Goal: Information Seeking & Learning: Learn about a topic

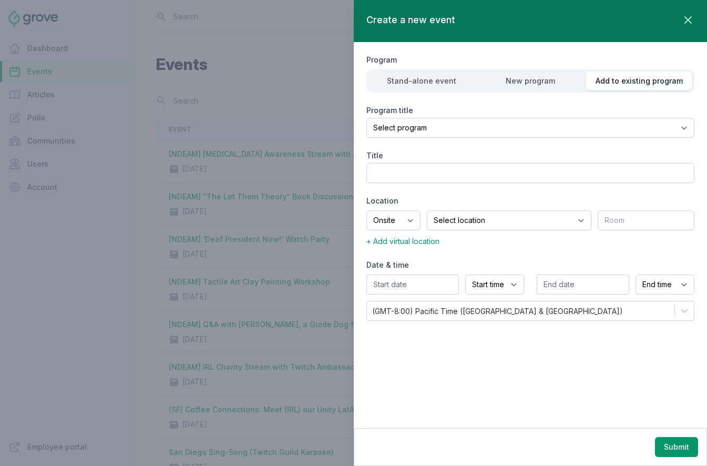
click at [127, 213] on div at bounding box center [353, 233] width 707 height 466
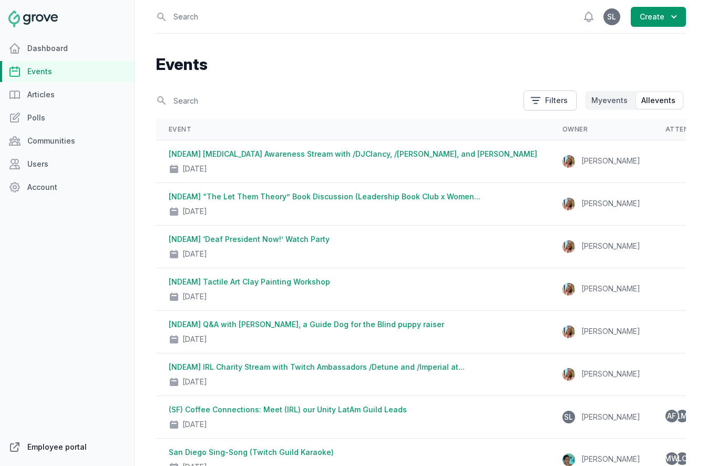
click at [58, 447] on link "Employee portal" at bounding box center [67, 446] width 134 height 21
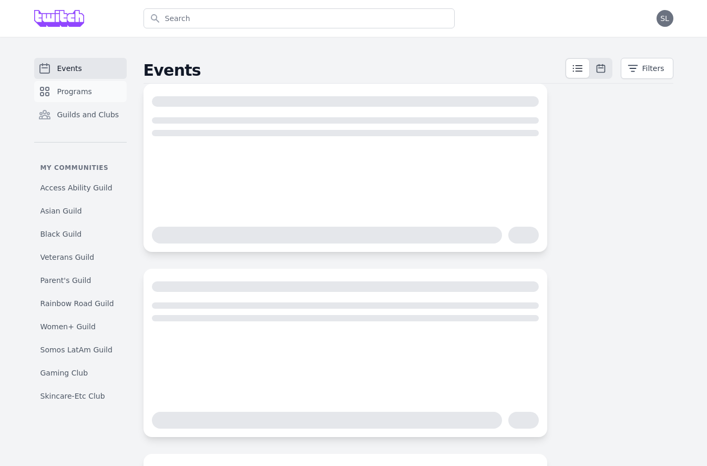
click at [92, 84] on link "Programs" at bounding box center [80, 91] width 93 height 21
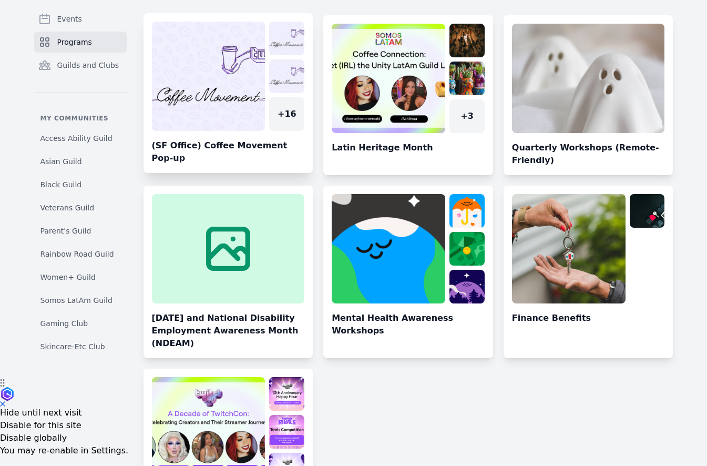
scroll to position [92, 0]
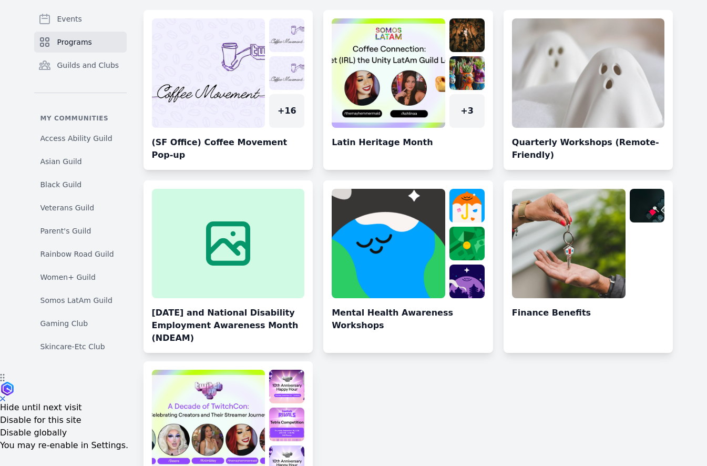
click at [210, 424] on link at bounding box center [228, 445] width 170 height 151
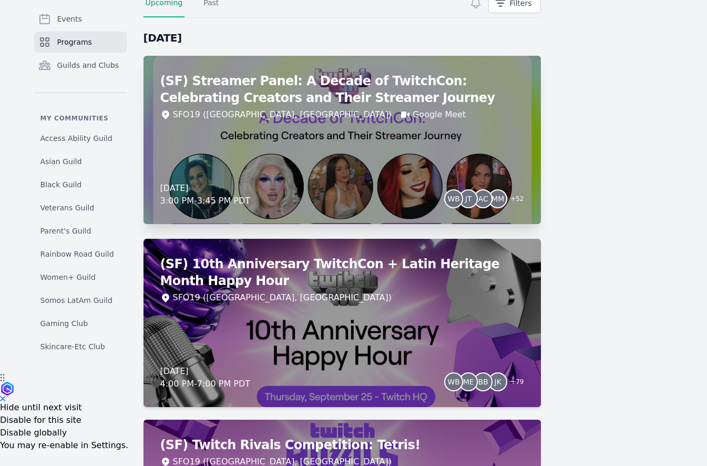
click at [335, 167] on div "(SF) Streamer Panel: A Decade of TwitchCon: Celebrating Creators and Their Stre…" at bounding box center [341, 140] width 397 height 168
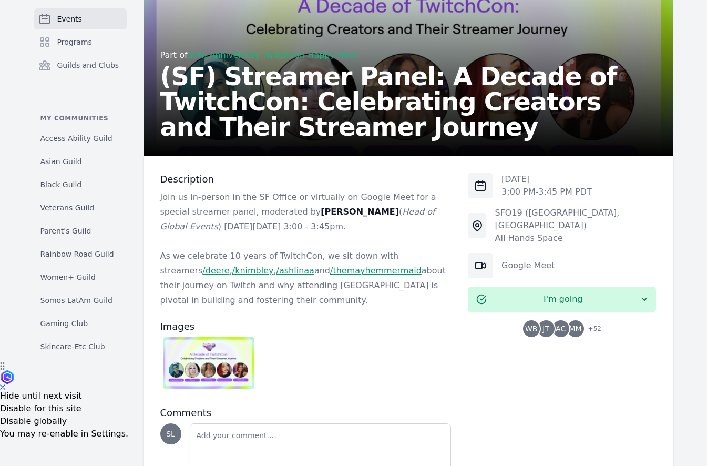
scroll to position [104, 0]
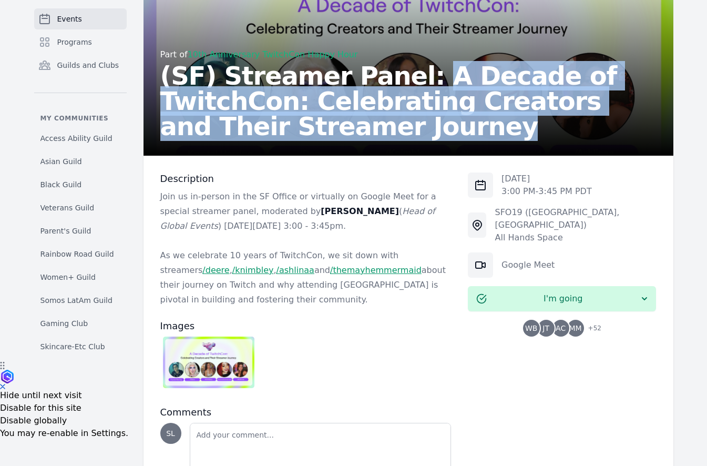
drag, startPoint x: 393, startPoint y: 71, endPoint x: 392, endPoint y: 123, distance: 51.5
click at [392, 123] on h2 "(SF) Streamer Panel: A Decade of TwitchCon: Celebrating Creators and Their Stre…" at bounding box center [408, 101] width 496 height 76
copy h2 "A Decade of TwitchCon: Celebrating Creators and Their Streamer Journey"
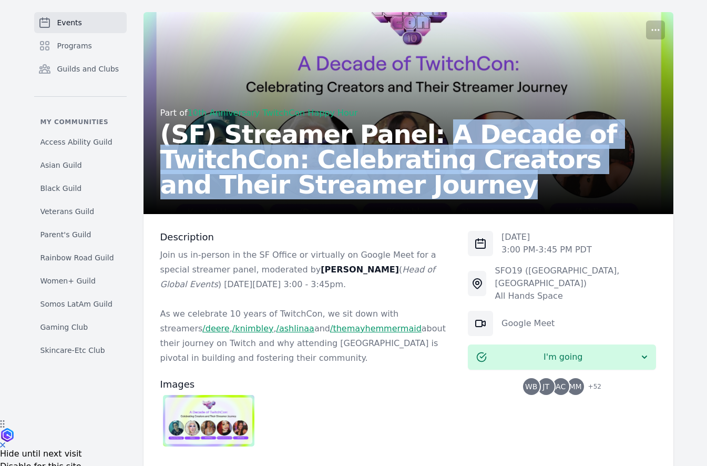
scroll to position [0, 0]
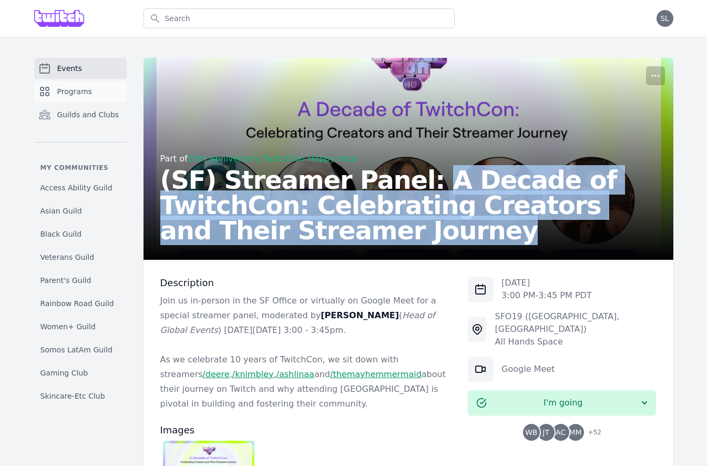
click at [94, 84] on link "Programs" at bounding box center [80, 91] width 93 height 21
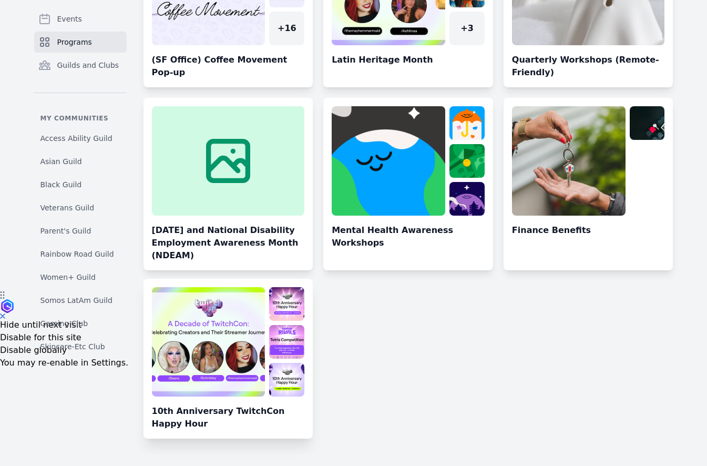
click at [196, 326] on link at bounding box center [228, 362] width 170 height 151
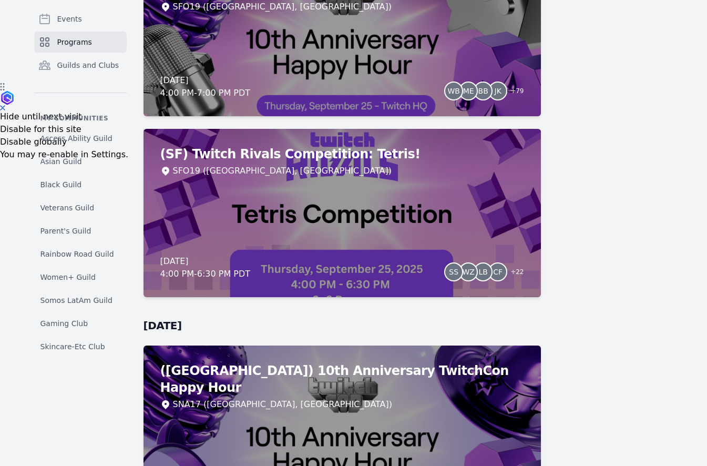
scroll to position [323, 0]
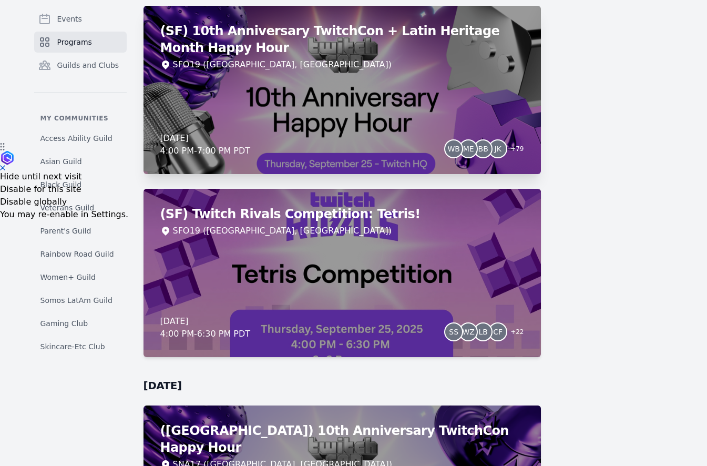
click at [337, 124] on div "(SF) 10th Anniversary TwitchCon + Latin Heritage Month Happy Hour SFO19 (San Fr…" at bounding box center [341, 90] width 397 height 168
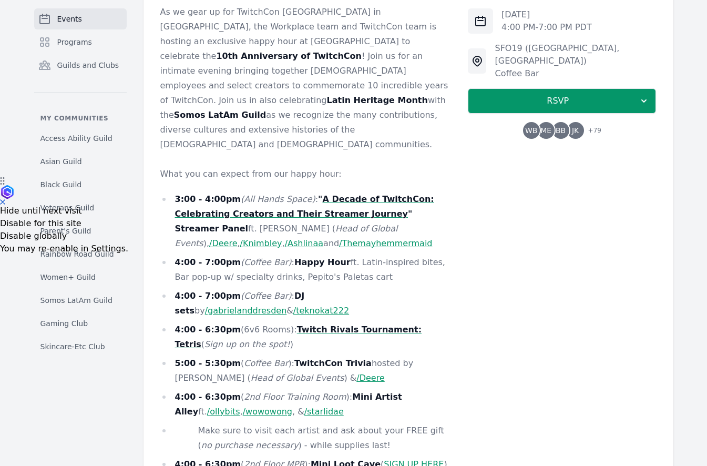
scroll to position [455, 0]
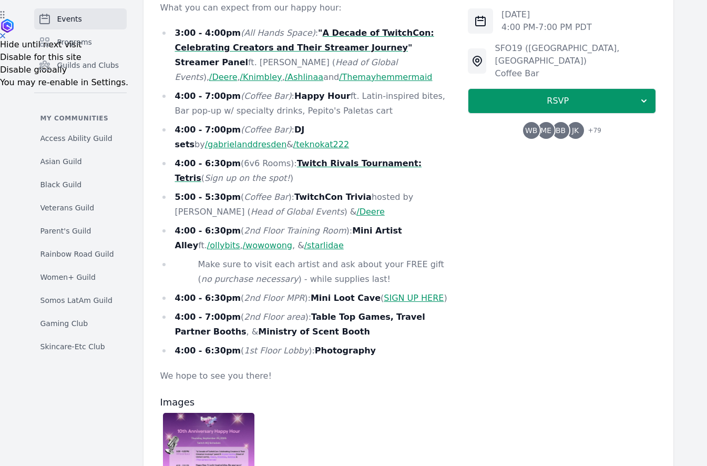
click at [384, 293] on link "SIGN UP HERE" at bounding box center [414, 298] width 60 height 10
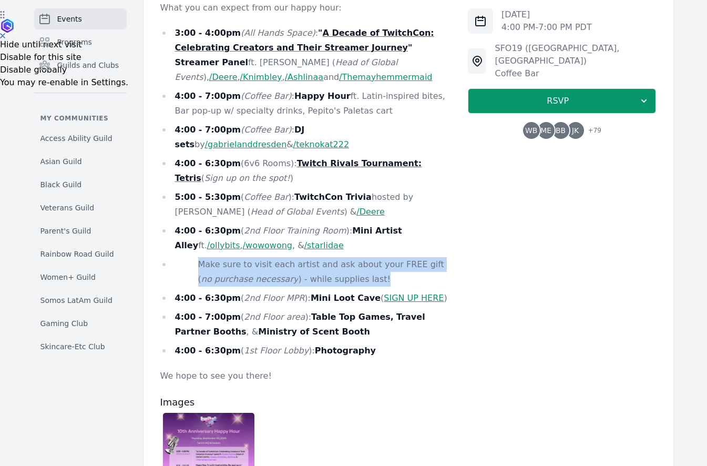
drag, startPoint x: 369, startPoint y: 252, endPoint x: 184, endPoint y: 238, distance: 185.1
click at [184, 257] on li "Make sure to visit each artist and ask about your FREE gift ( no purchase neces…" at bounding box center [305, 271] width 291 height 29
copy li "Make sure to visit each artist and ask about your FREE gift ( no purchase neces…"
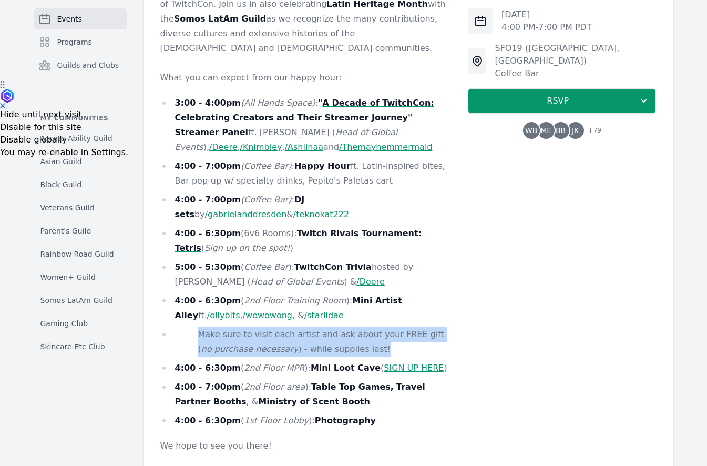
scroll to position [381, 0]
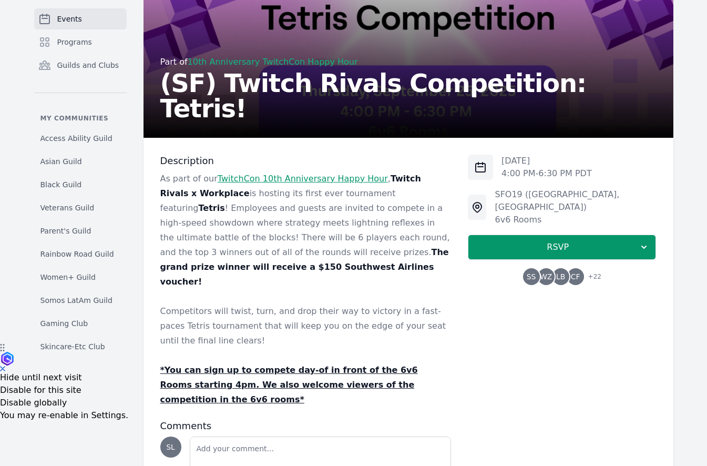
scroll to position [125, 0]
